Goal: Information Seeking & Learning: Learn about a topic

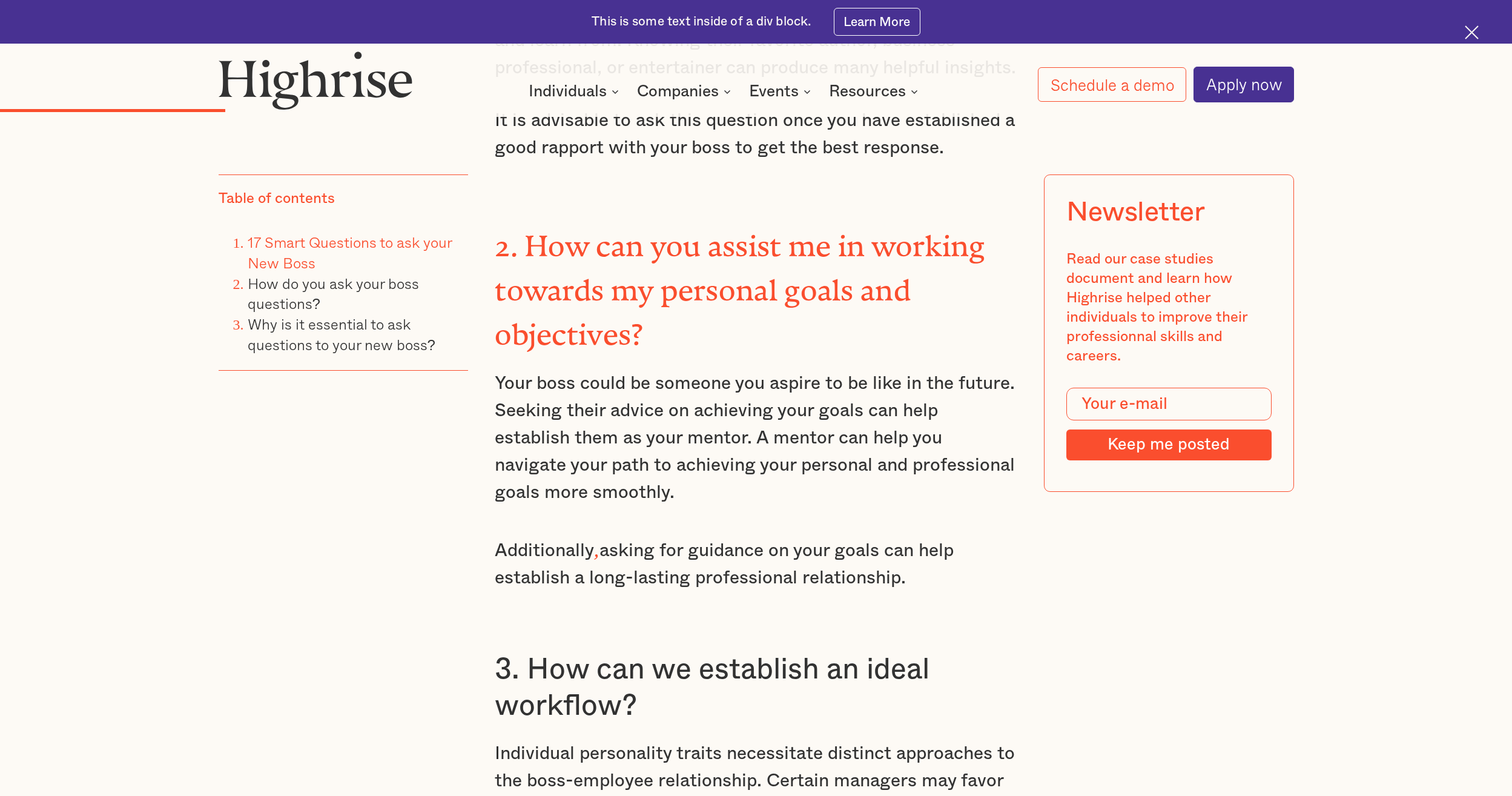
scroll to position [2726, 0]
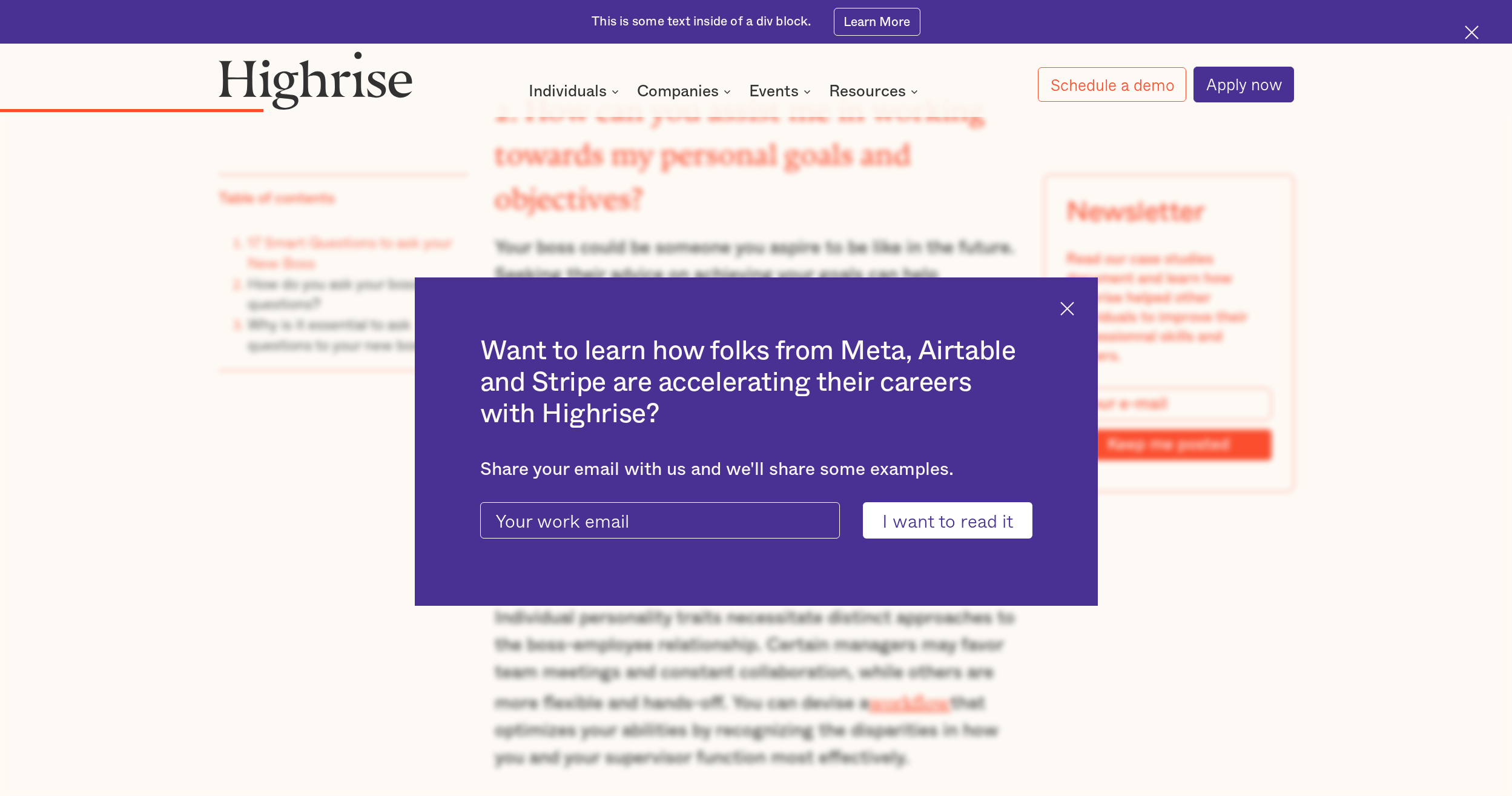
click at [1064, 312] on img at bounding box center [1068, 309] width 14 height 14
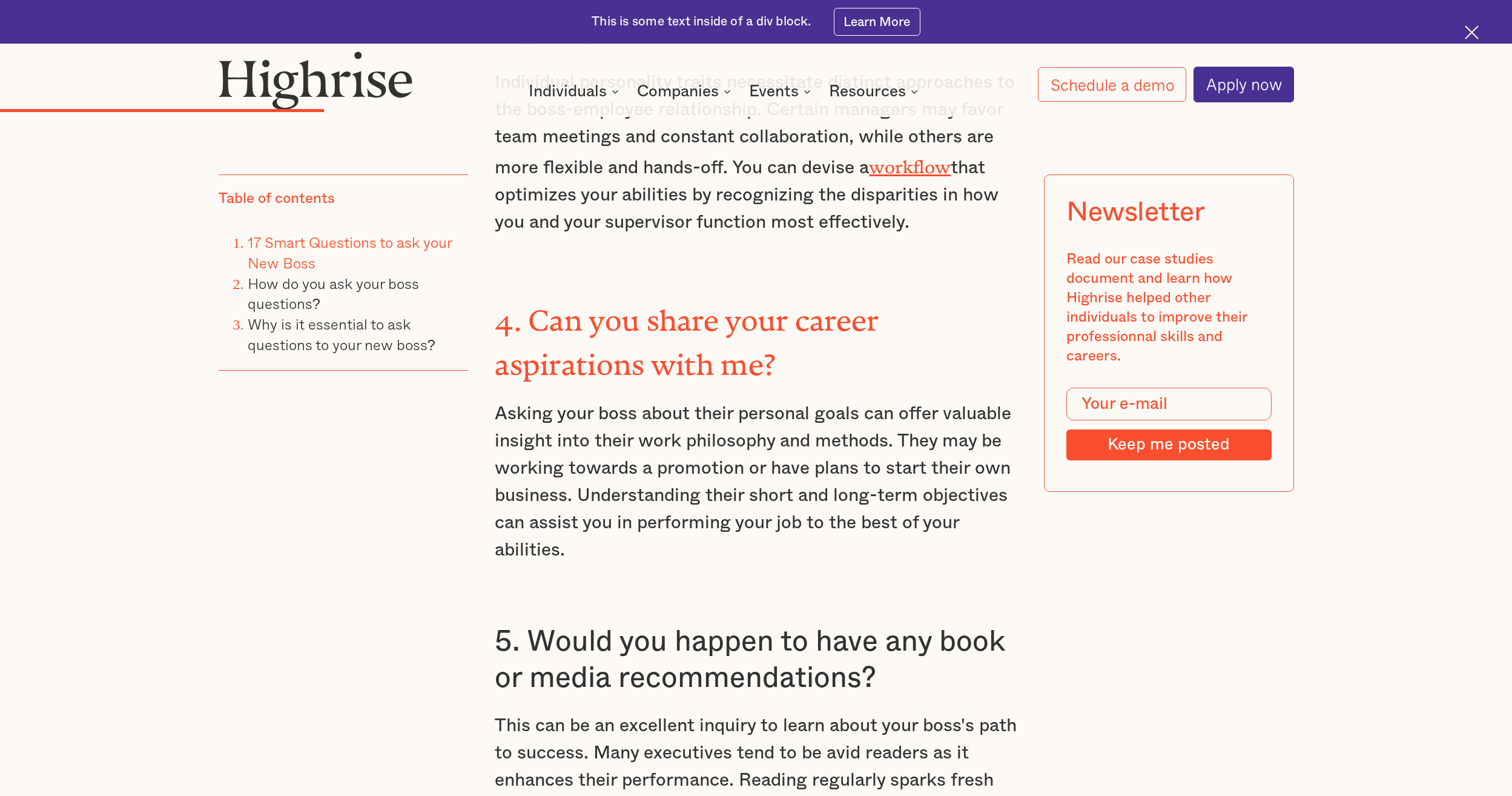
scroll to position [3270, 0]
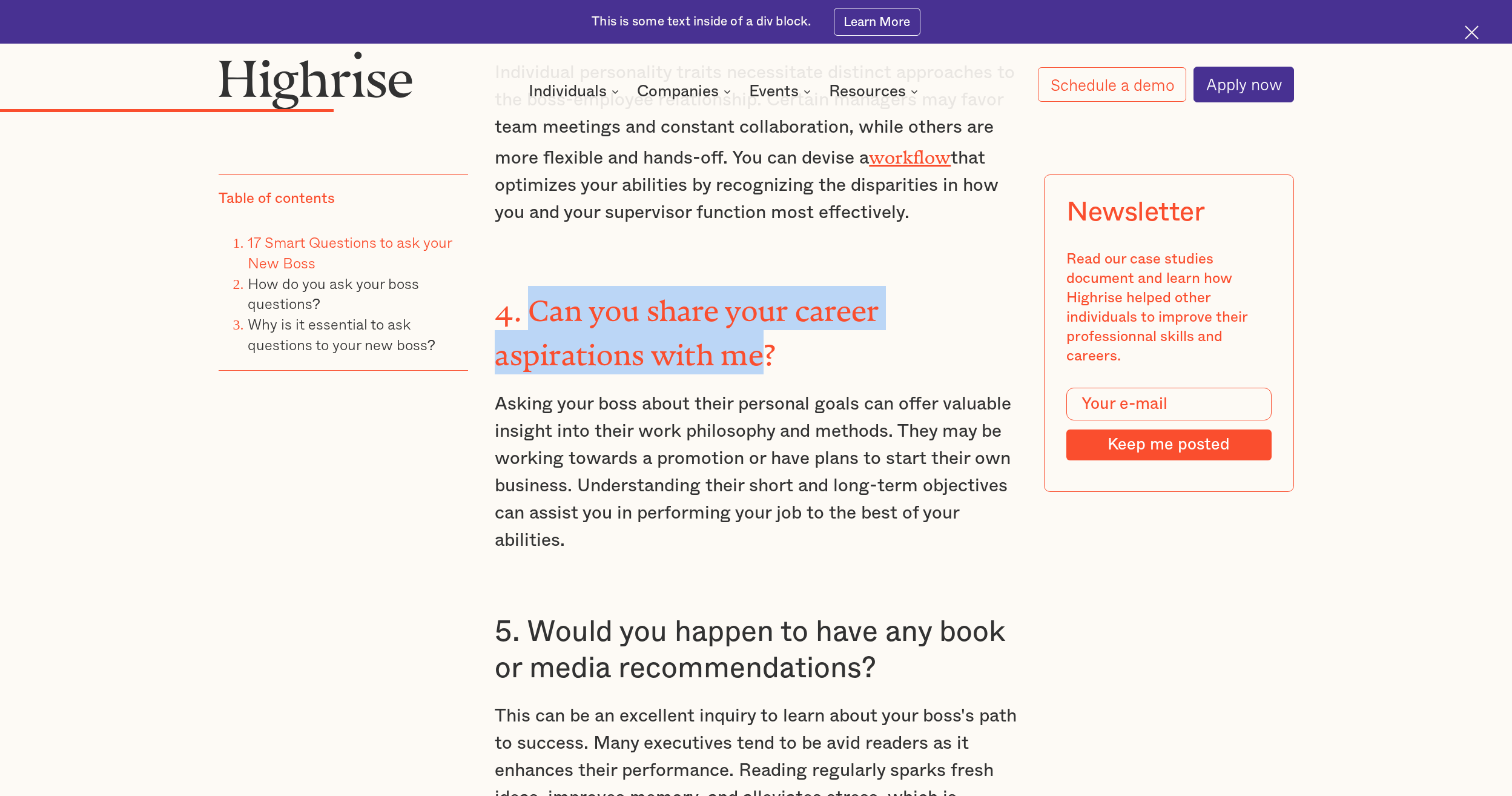
drag, startPoint x: 763, startPoint y: 341, endPoint x: 533, endPoint y: 296, distance: 234.4
click at [533, 296] on strong "4. Can you share your career aspirations with me?" at bounding box center [687, 326] width 384 height 63
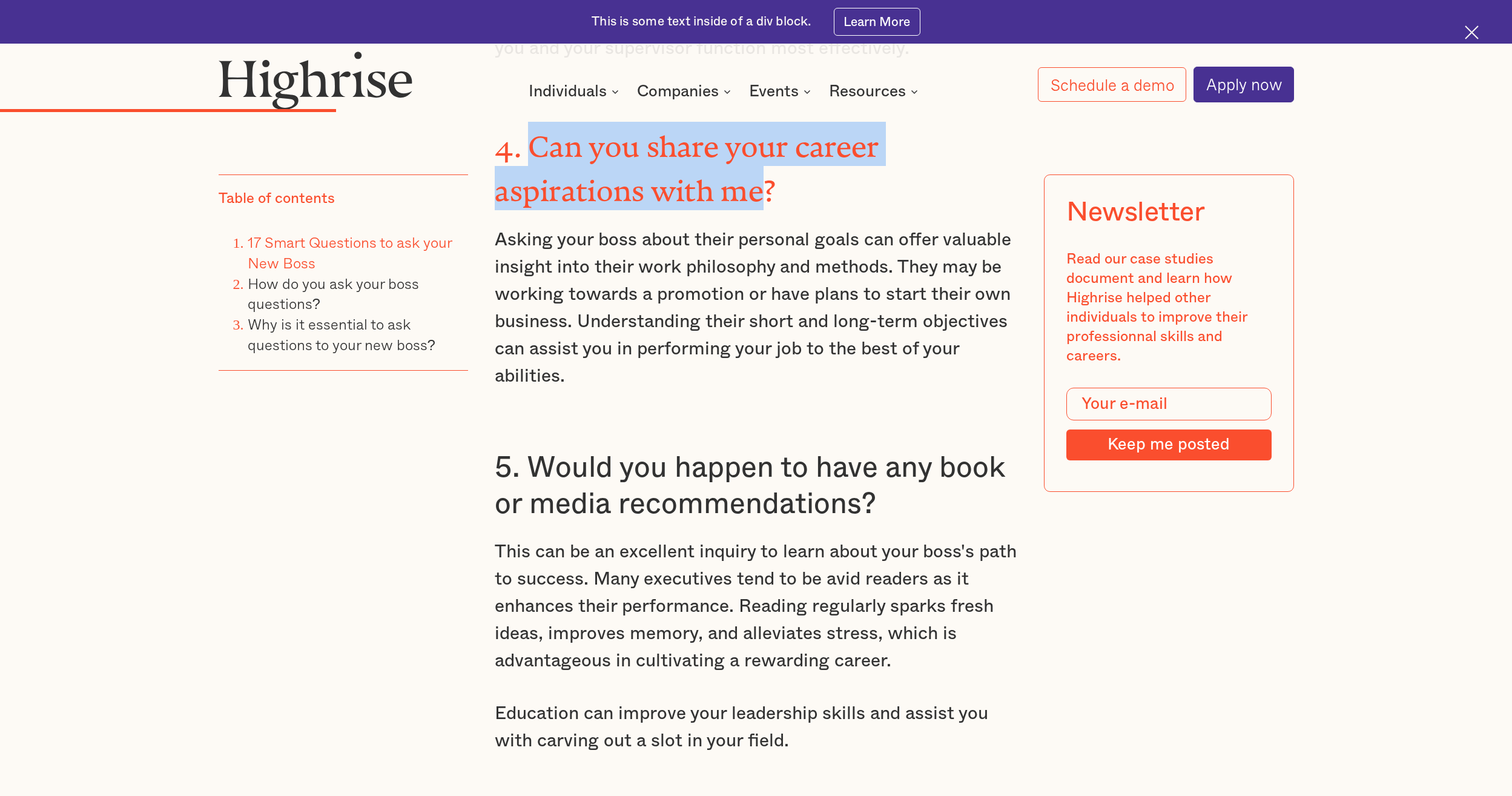
scroll to position [3452, 0]
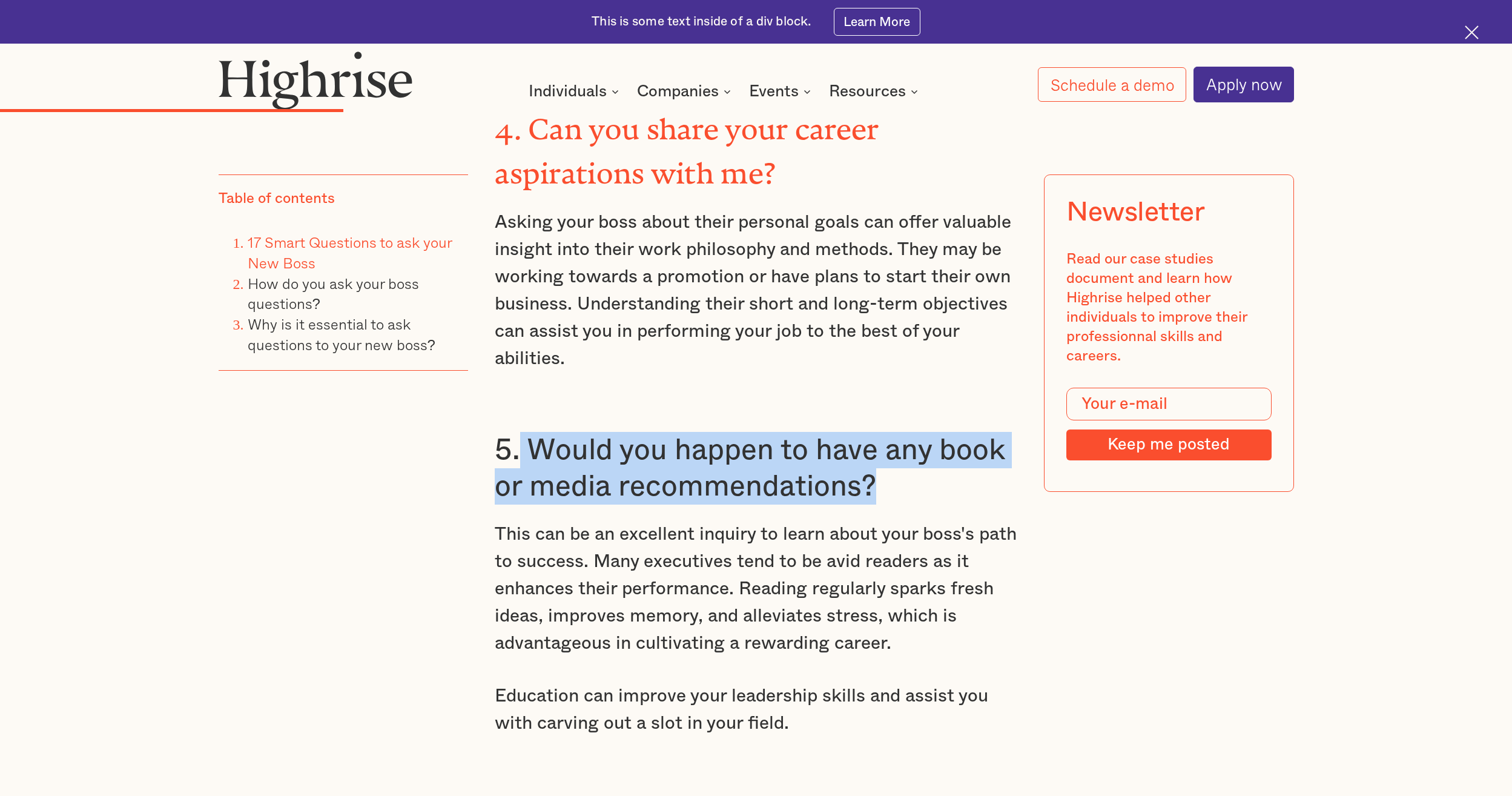
drag, startPoint x: 873, startPoint y: 468, endPoint x: 523, endPoint y: 420, distance: 353.3
click at [523, 432] on h3 "5. Would you happen to have any book or media recommendations?" at bounding box center [756, 468] width 523 height 73
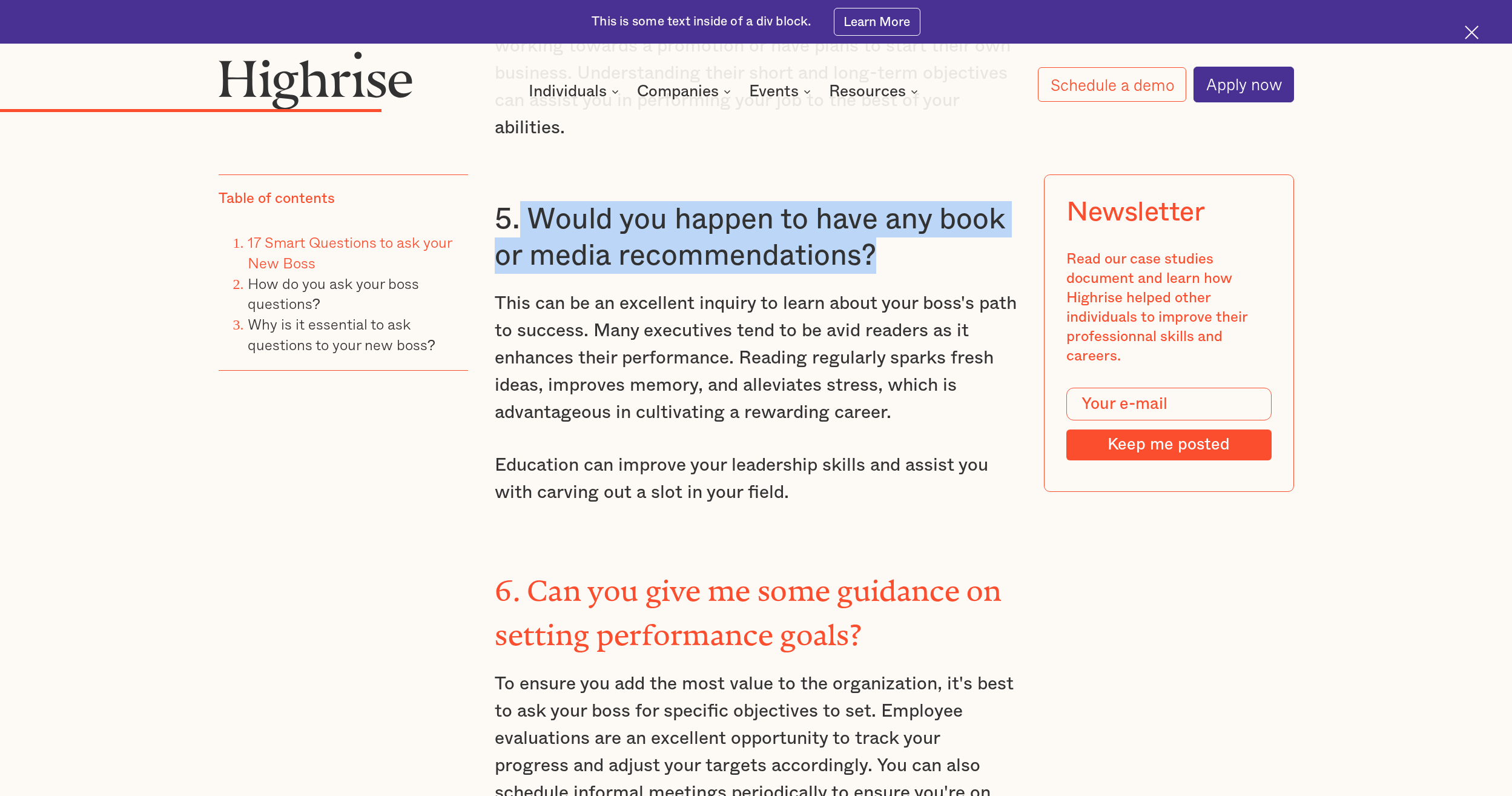
scroll to position [3876, 0]
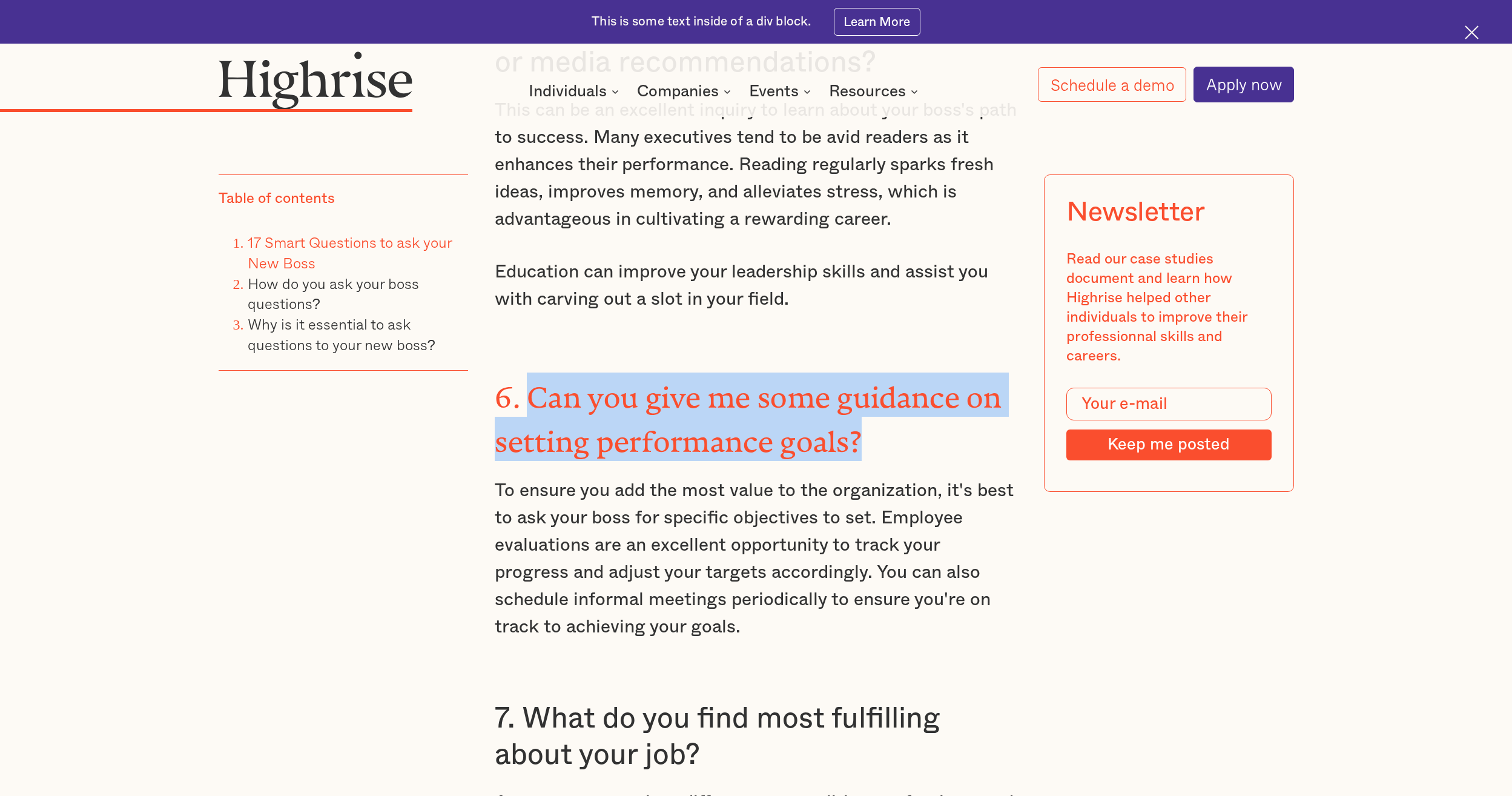
drag, startPoint x: 864, startPoint y: 417, endPoint x: 531, endPoint y: 376, distance: 335.5
click at [531, 376] on h3 "6. Can you give me some guidance on setting performance goals?" at bounding box center [756, 417] width 523 height 88
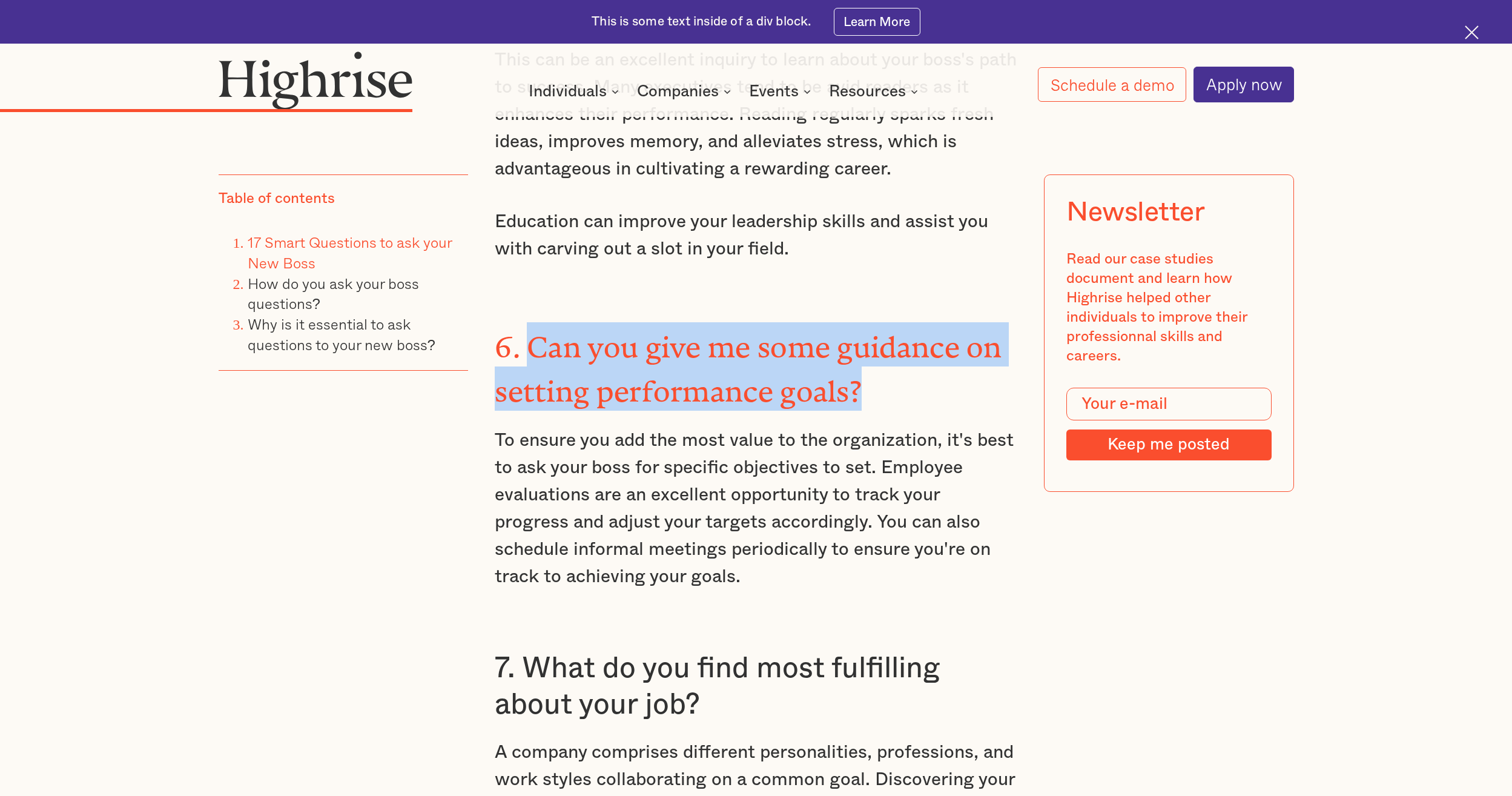
scroll to position [4118, 0]
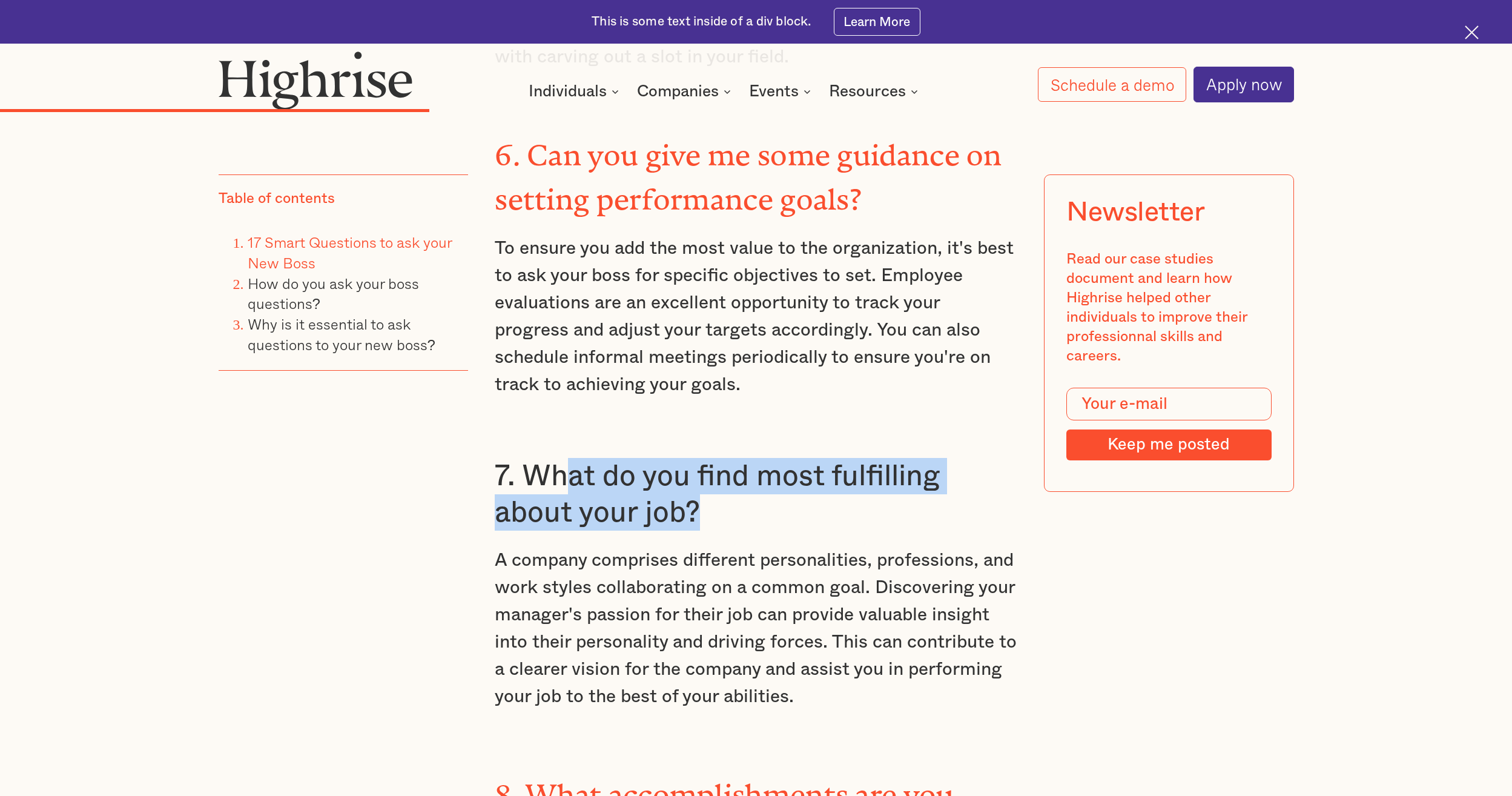
drag, startPoint x: 706, startPoint y: 485, endPoint x: 569, endPoint y: 439, distance: 144.5
click at [569, 458] on h3 "7. What do you find most fulfilling about your job?" at bounding box center [756, 494] width 523 height 73
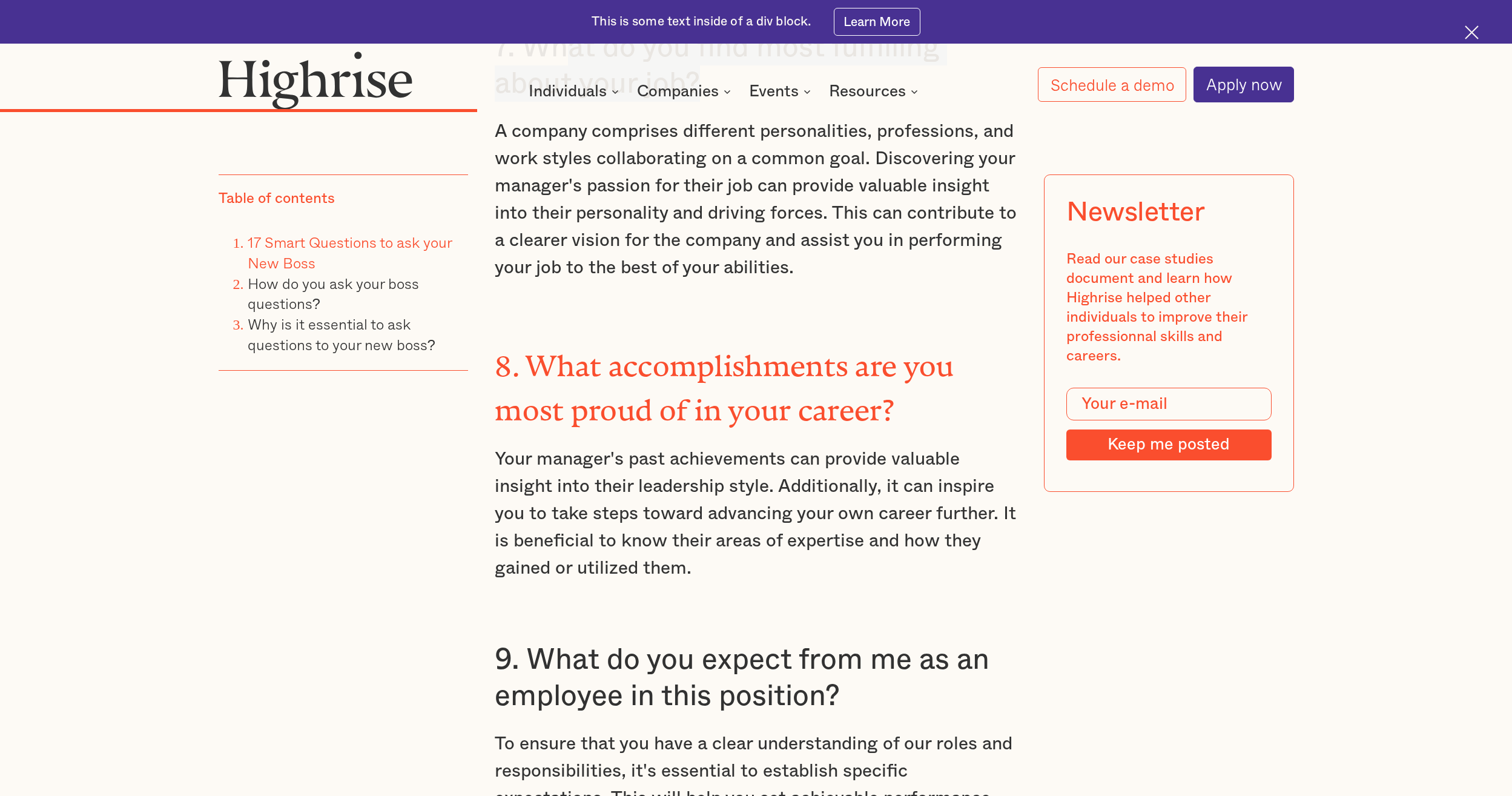
scroll to position [4664, 0]
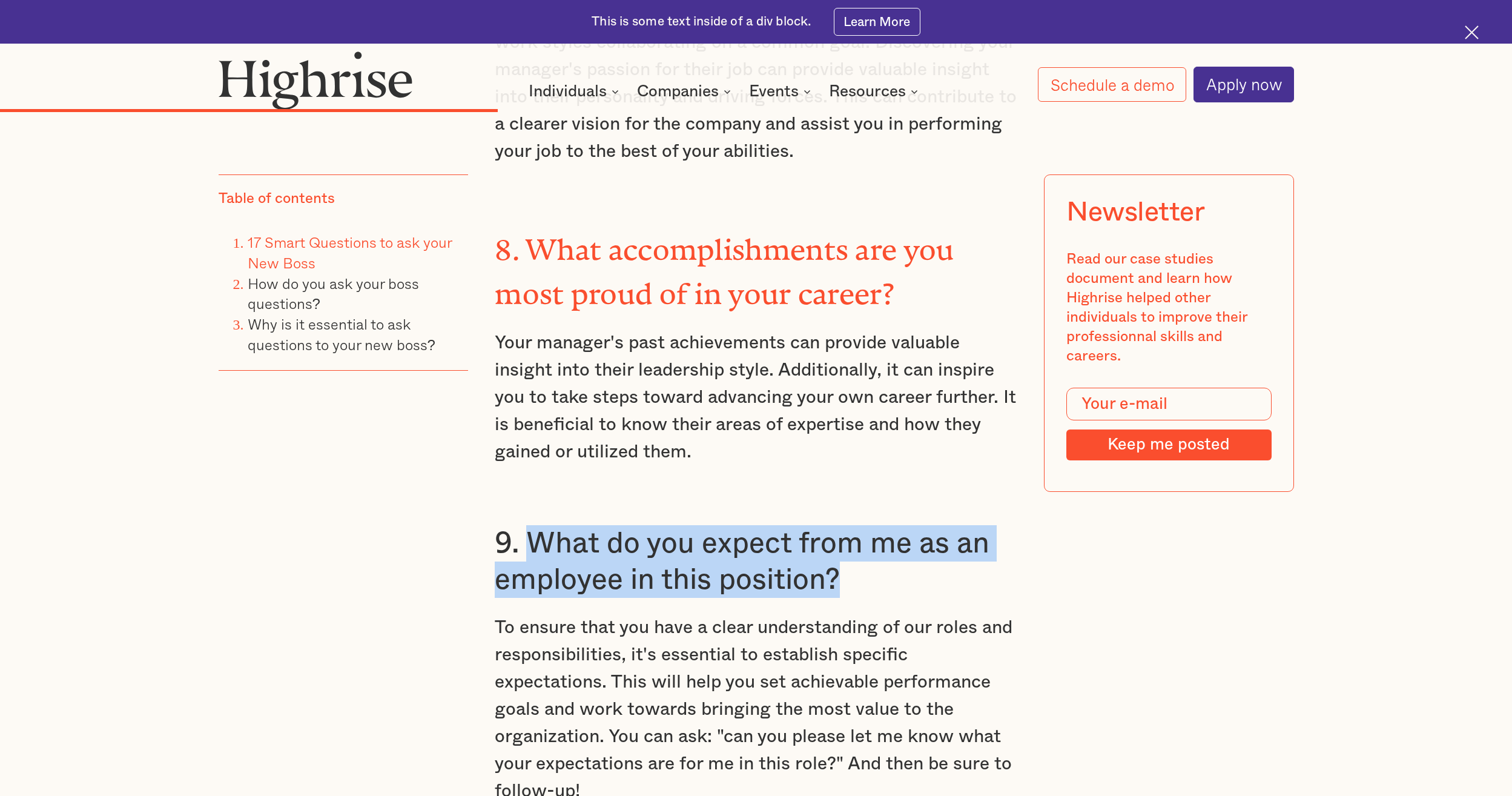
drag, startPoint x: 842, startPoint y: 540, endPoint x: 541, endPoint y: 510, distance: 302.5
click at [541, 525] on h3 "9. What do you expect from me as an employee in this position?" at bounding box center [756, 562] width 523 height 73
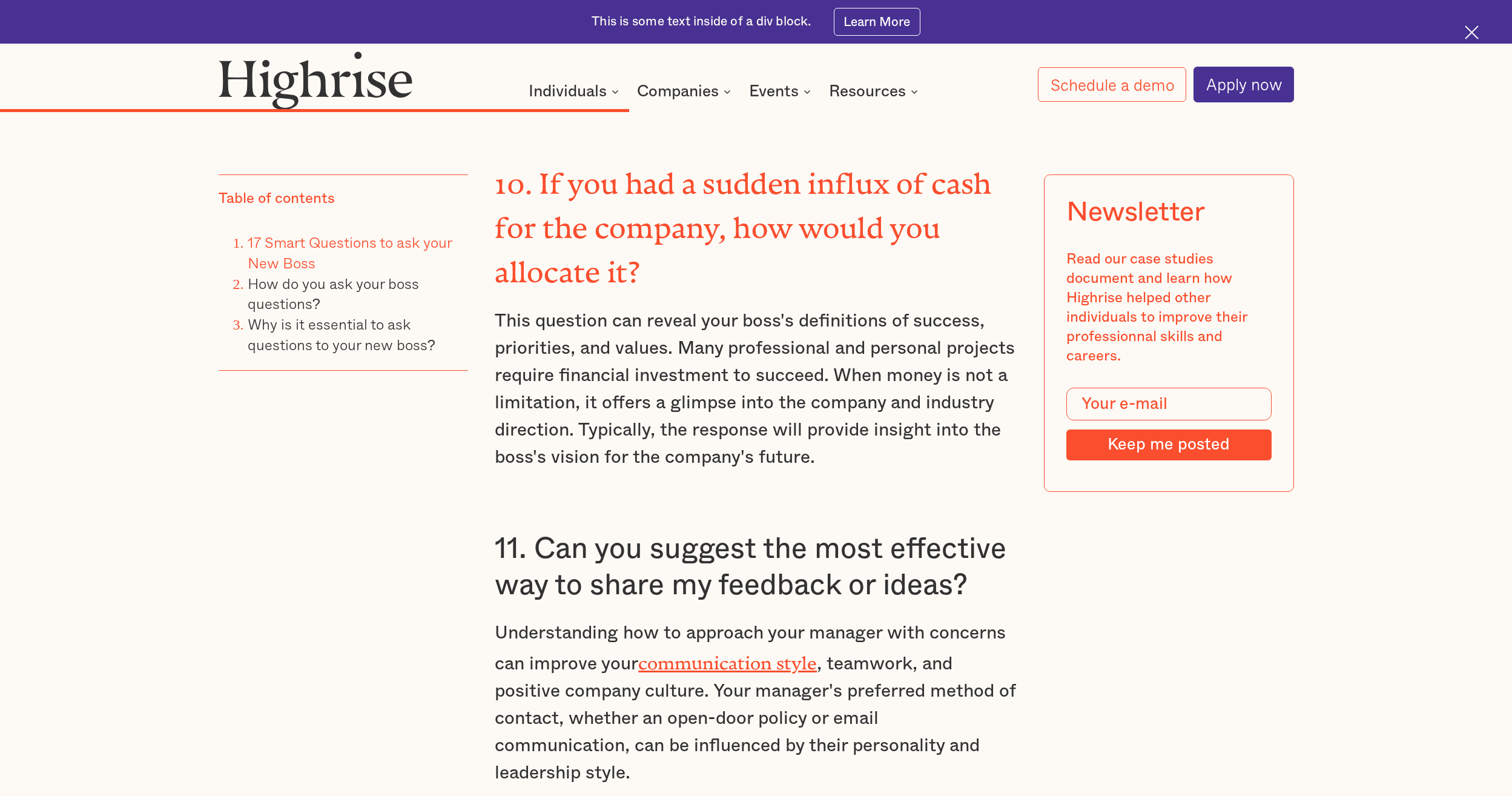
scroll to position [5875, 0]
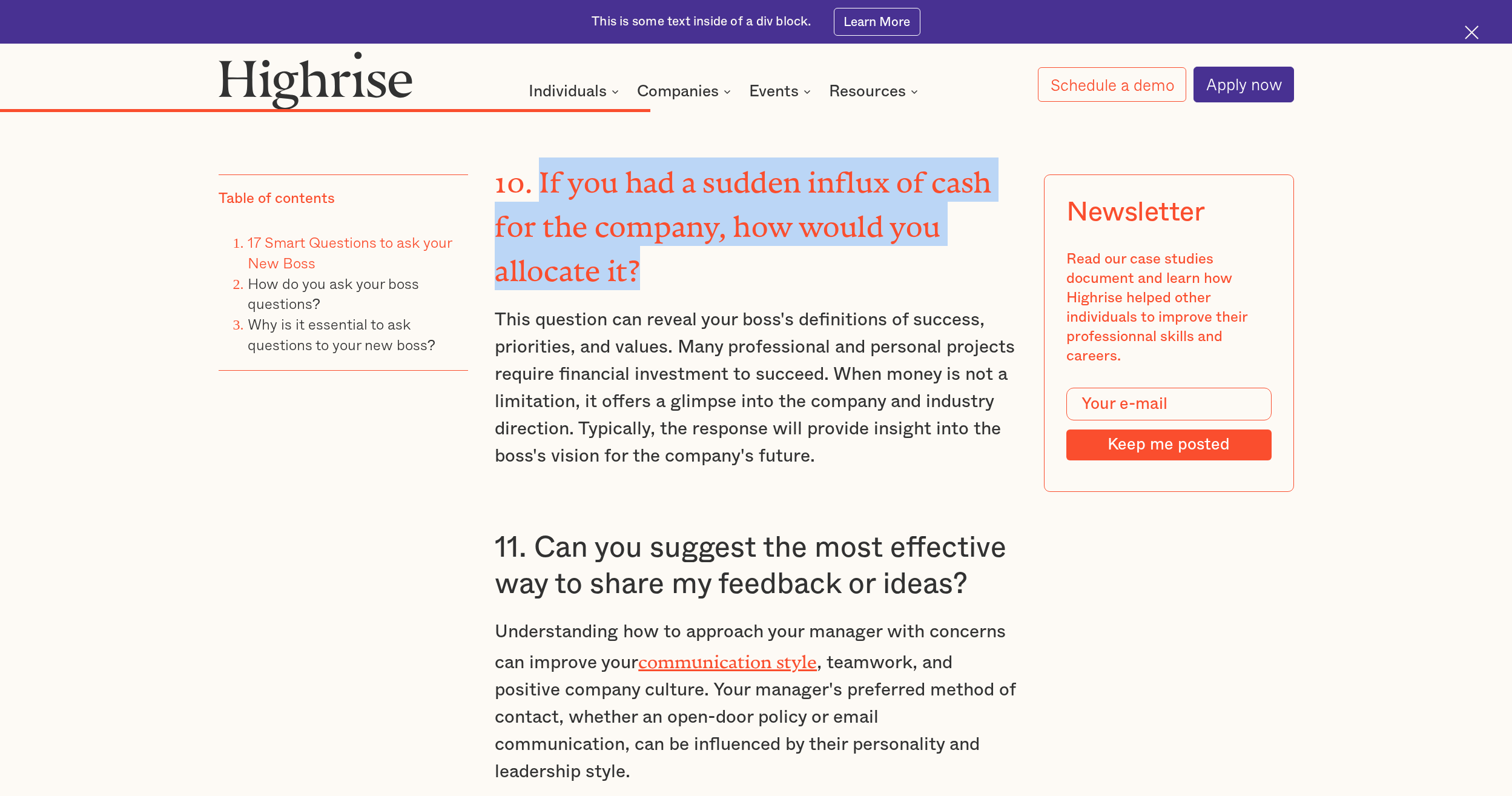
drag, startPoint x: 651, startPoint y: 221, endPoint x: 543, endPoint y: 144, distance: 132.6
click at [543, 157] on h3 "10. If you had a sudden influx of cash for the company, how would you allocate …" at bounding box center [756, 223] width 523 height 133
copy strong "If you had a sudden influx of cash for the company, how would you allocate it?"
